Goal: Find contact information: Find contact information

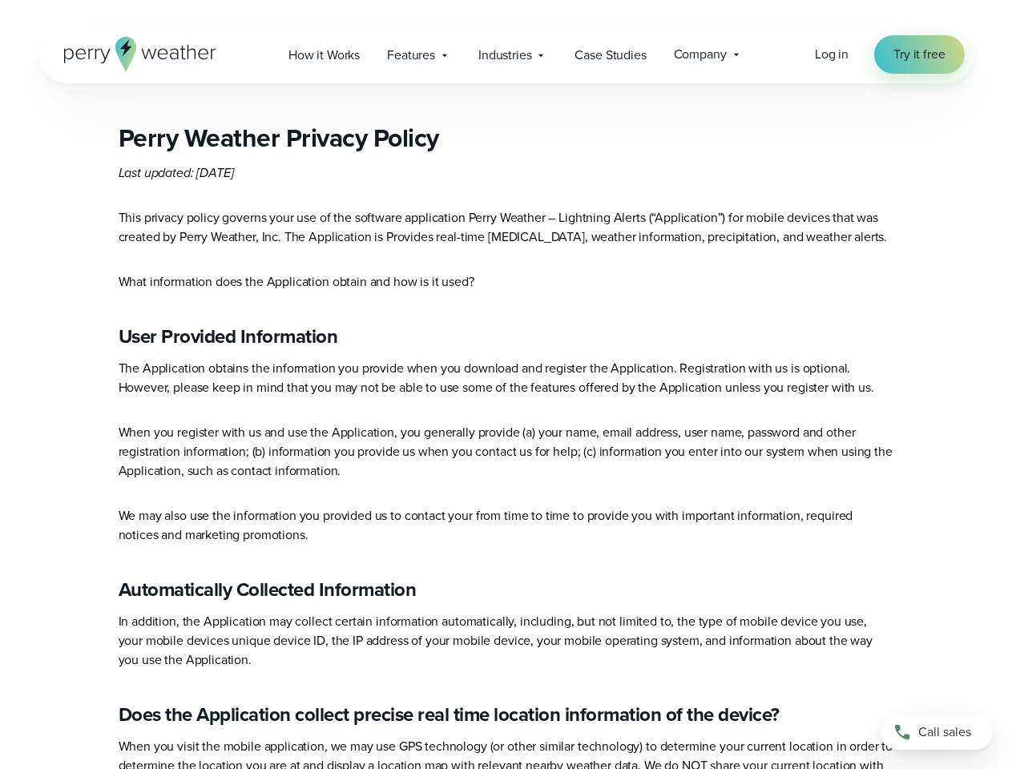
click at [506, 445] on p "When you register with us and use the Application, you generally provide (a) yo…" at bounding box center [507, 452] width 776 height 58
click at [506, 54] on span "Industries" at bounding box center [504, 55] width 53 height 19
